Goal: Feedback & Contribution: Contribute content

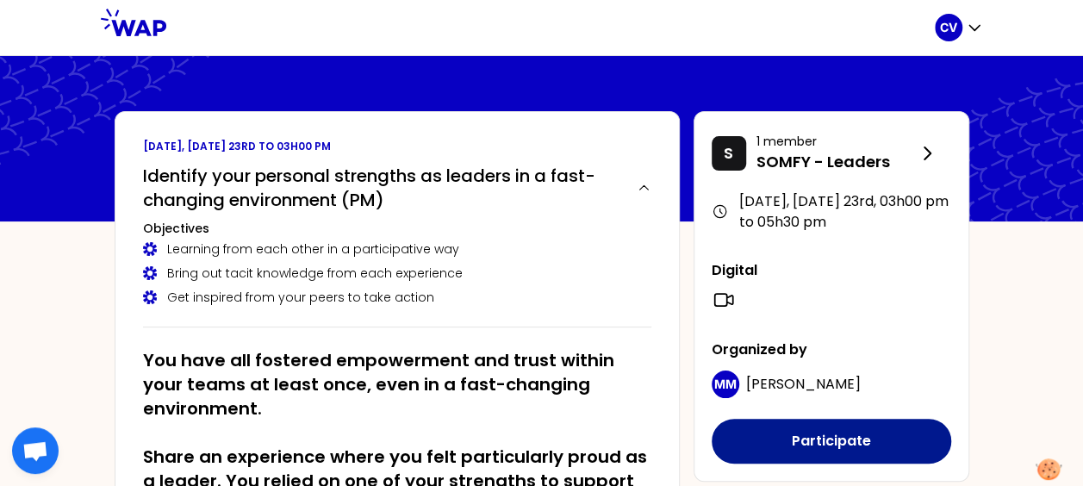
click at [817, 439] on button "Participate" at bounding box center [830, 441] width 239 height 45
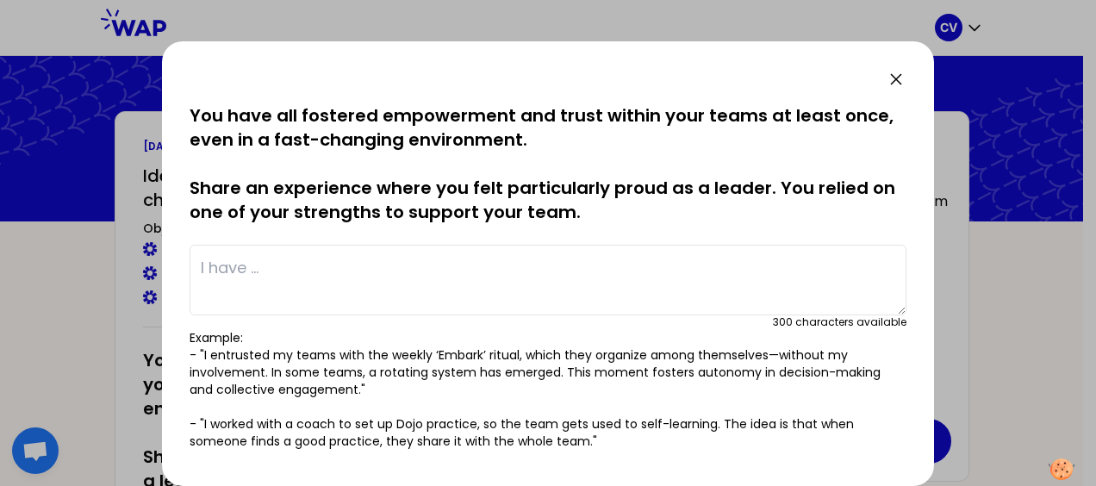
click at [292, 269] on textarea at bounding box center [547, 280] width 717 height 71
click at [246, 265] on textarea at bounding box center [547, 280] width 717 height 71
paste textarea "I have managed a situation where managerial repeated errors, accumulated over t…"
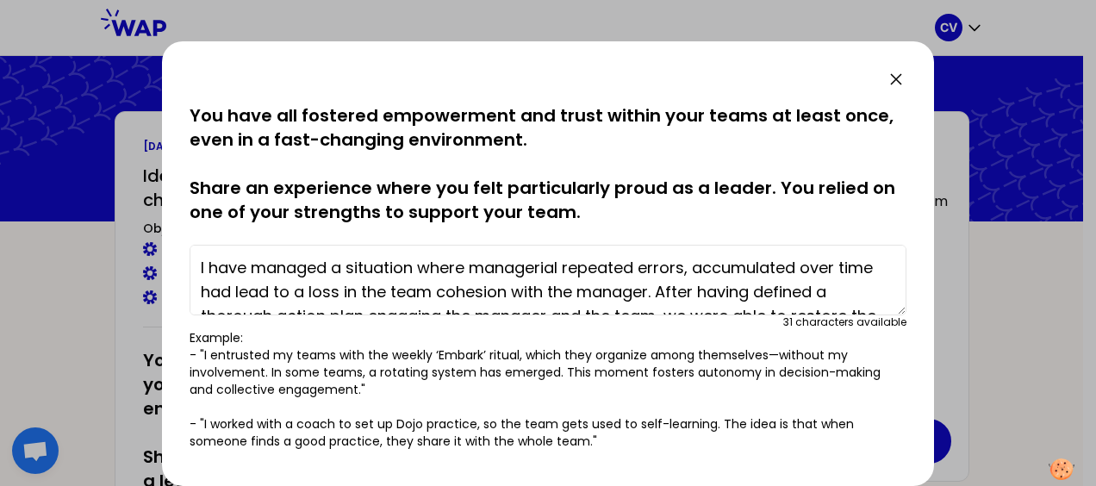
scroll to position [48, 0]
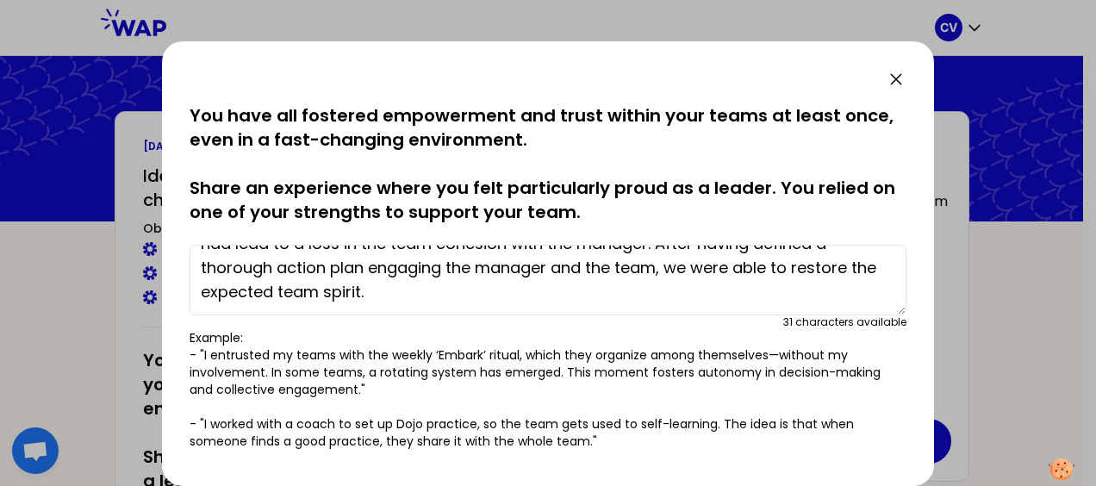
type textarea "I have managed a situation where managerial repeated errors, accumulated over t…"
click at [849, 401] on p "Example: - "I entrusted my teams with the weekly ‘Embark’ ritual, which they or…" at bounding box center [547, 389] width 717 height 121
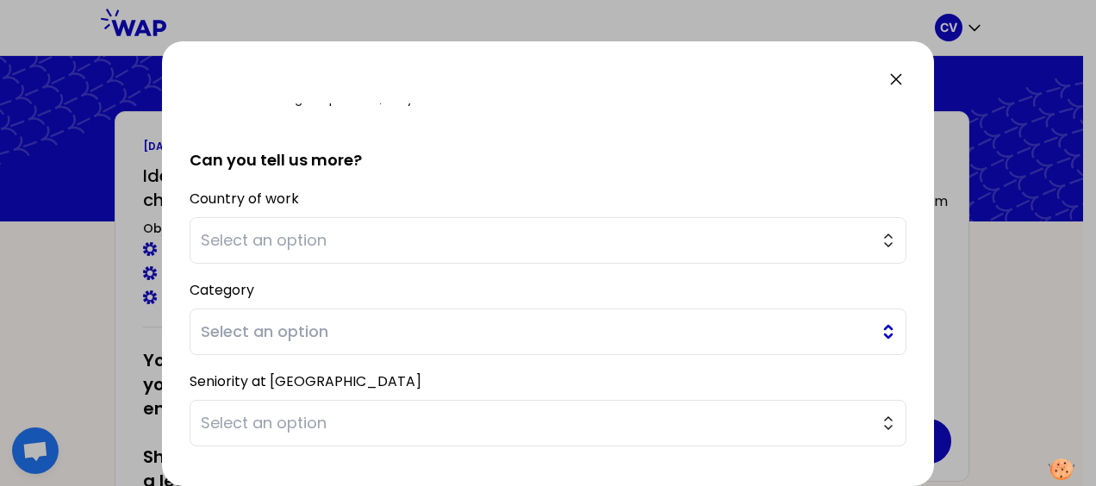
scroll to position [345, 0]
click at [377, 237] on span "Select an option" at bounding box center [536, 239] width 670 height 24
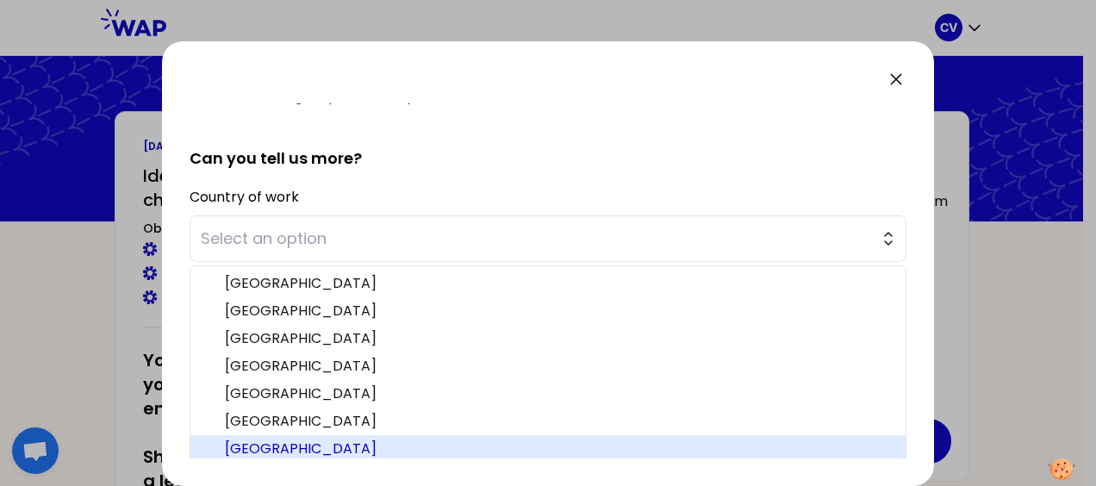
scroll to position [347, 0]
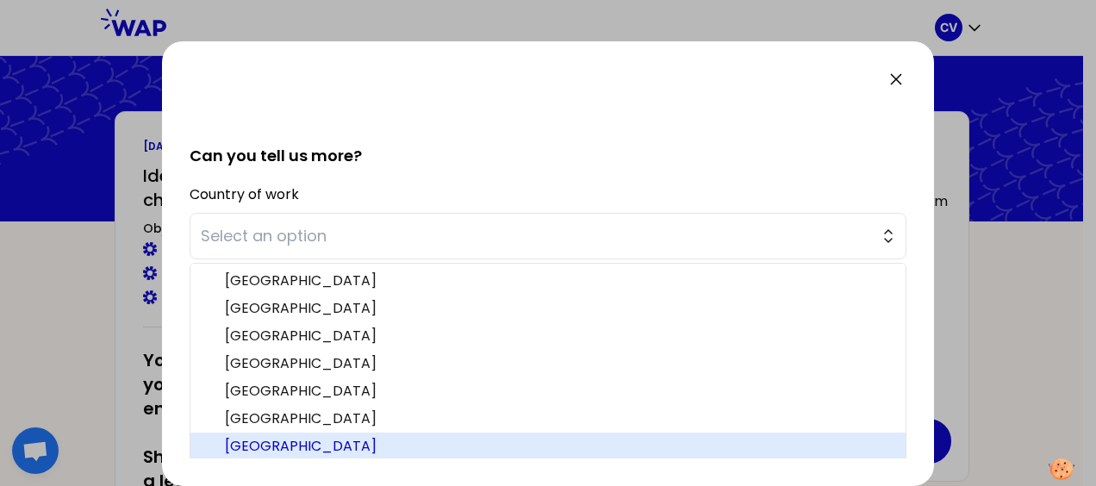
click at [348, 440] on span "[GEOGRAPHIC_DATA]" at bounding box center [558, 446] width 667 height 21
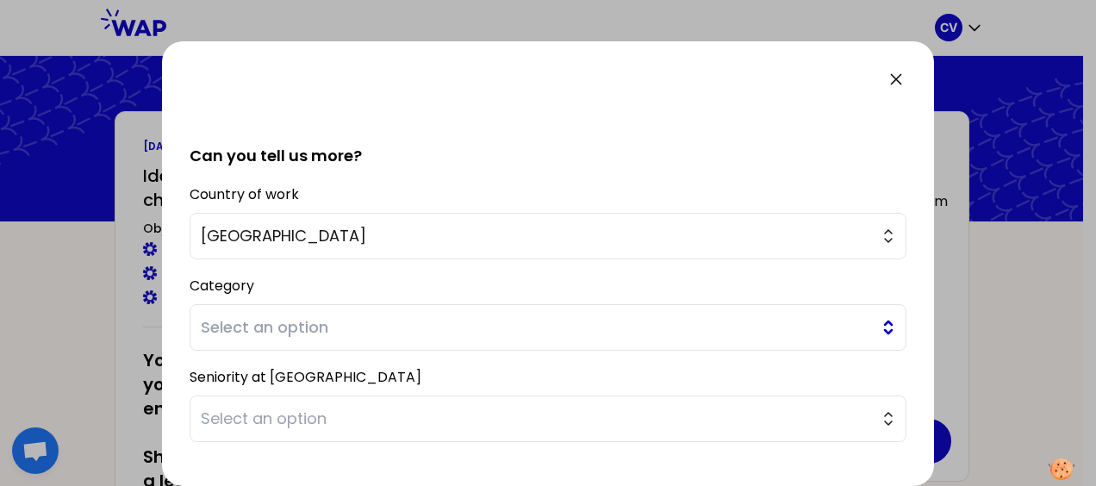
click at [250, 328] on span "Select an option" at bounding box center [536, 327] width 670 height 24
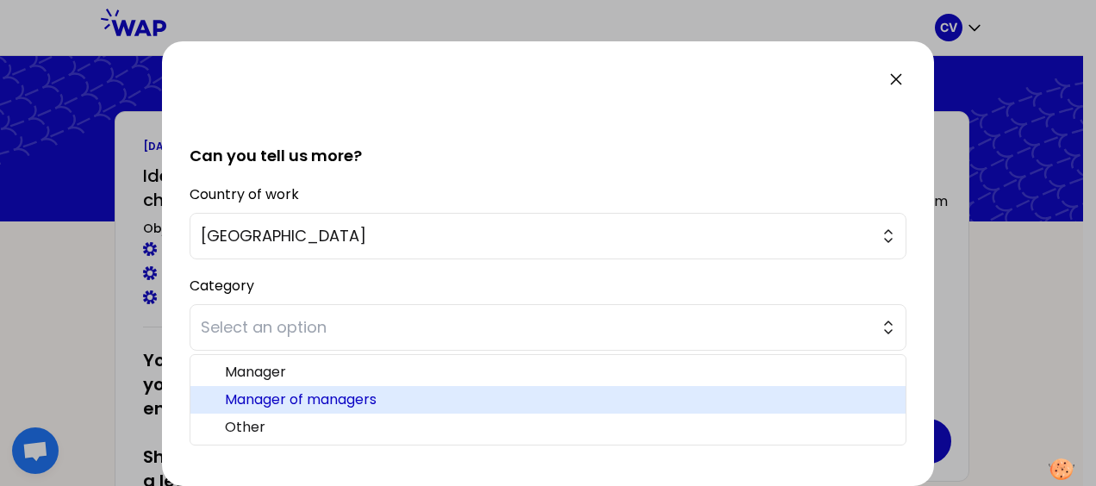
click at [300, 392] on span "Manager of managers" at bounding box center [558, 399] width 667 height 21
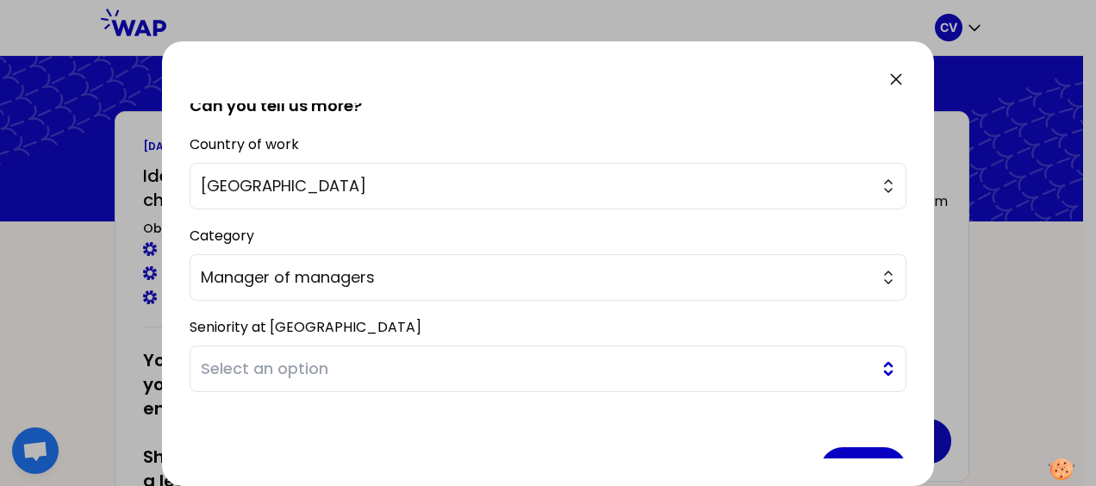
scroll to position [442, 0]
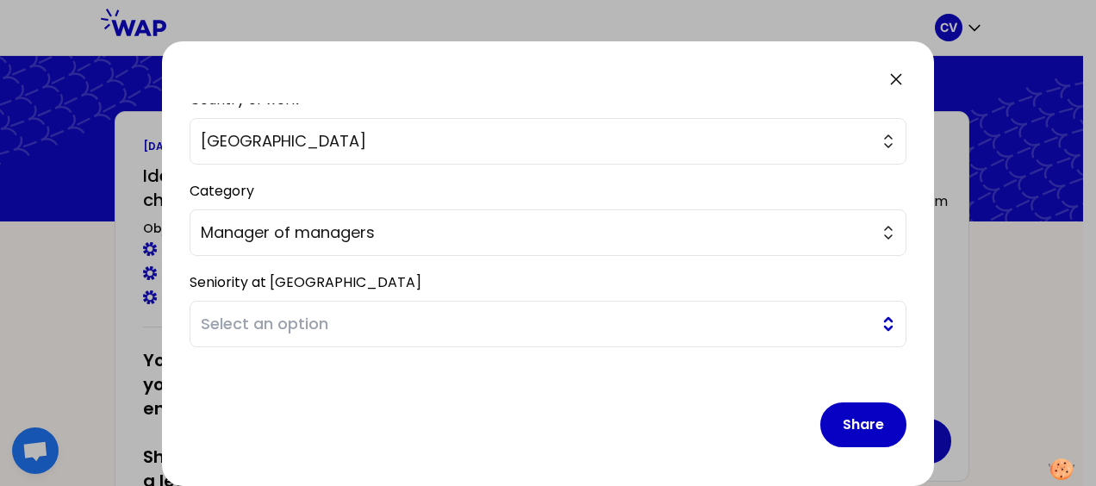
click at [872, 326] on button "Select an option" at bounding box center [547, 324] width 717 height 47
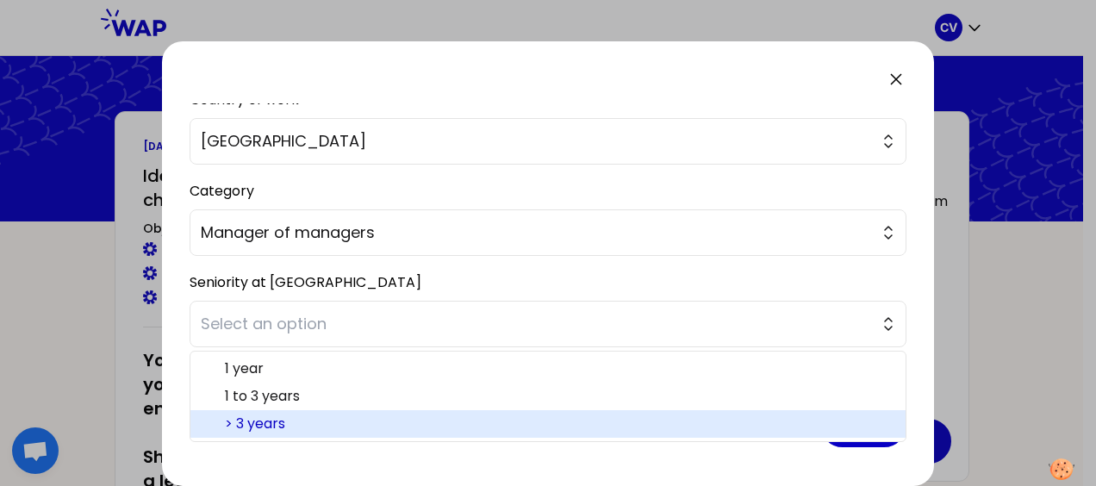
click at [301, 419] on span "> 3 years" at bounding box center [558, 423] width 667 height 21
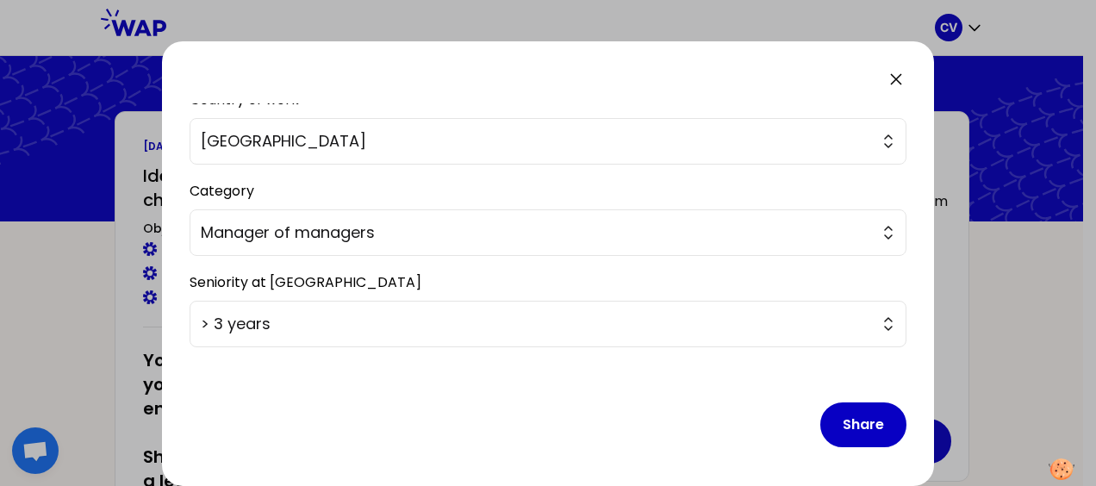
click at [382, 382] on div "Share" at bounding box center [547, 411] width 717 height 100
click at [846, 422] on button "Share" at bounding box center [863, 424] width 86 height 45
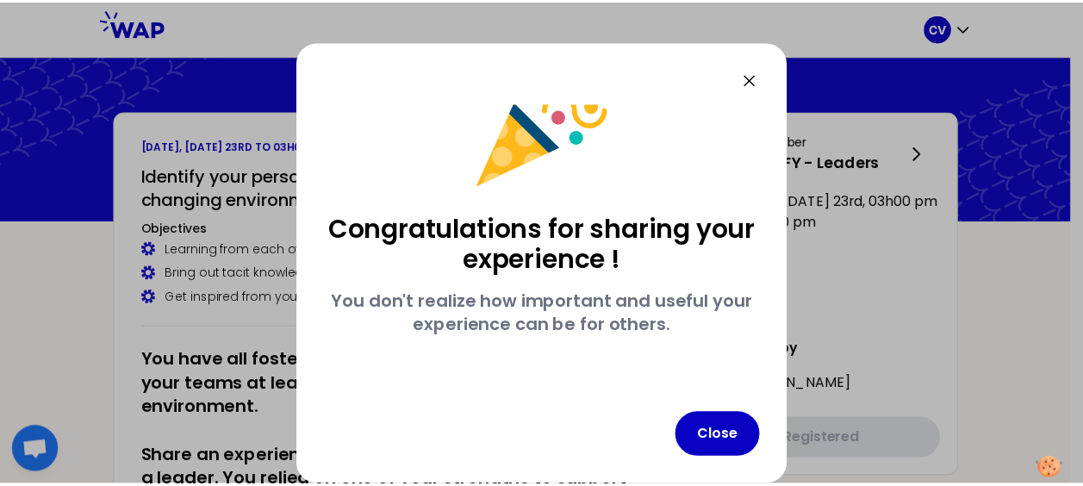
scroll to position [55, 0]
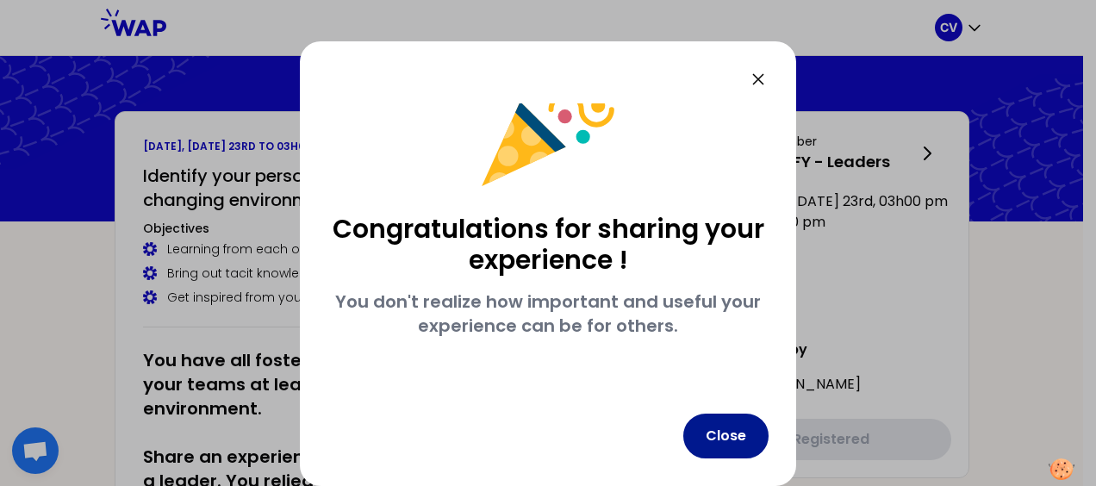
click at [724, 436] on button "Close" at bounding box center [725, 435] width 85 height 45
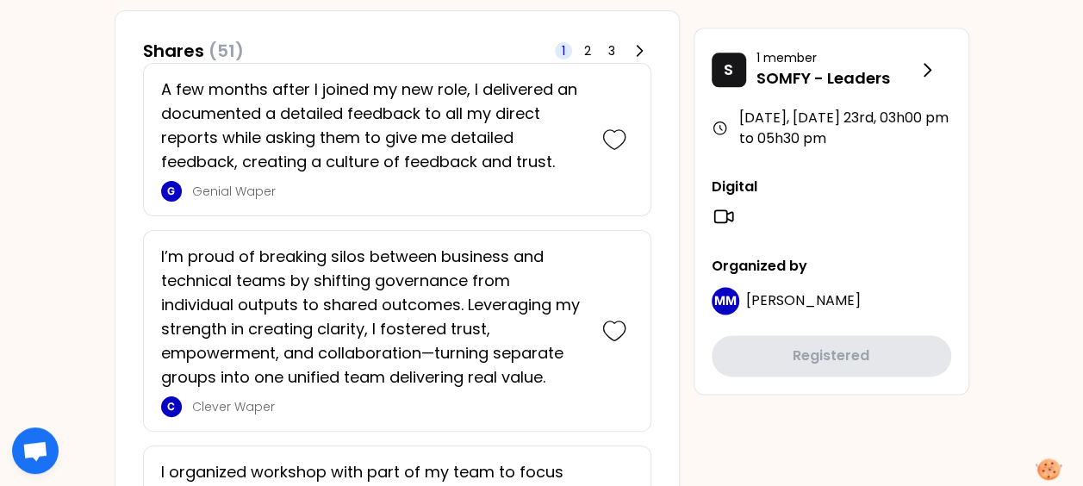
scroll to position [1292, 0]
